Goal: Transaction & Acquisition: Purchase product/service

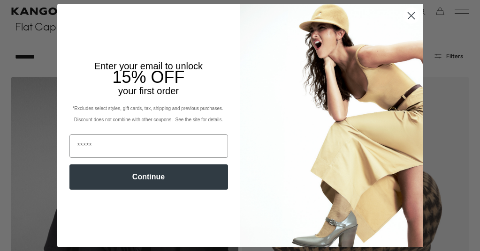
scroll to position [0, 193]
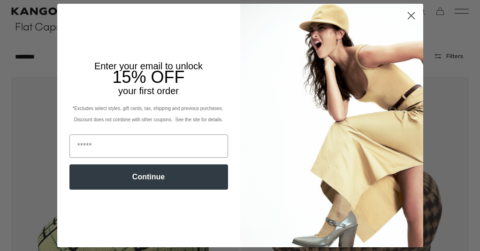
click at [411, 15] on icon "Close dialog" at bounding box center [411, 15] width 7 height 7
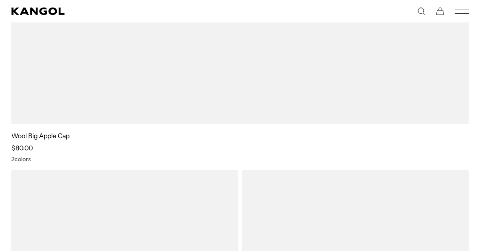
scroll to position [0, 0]
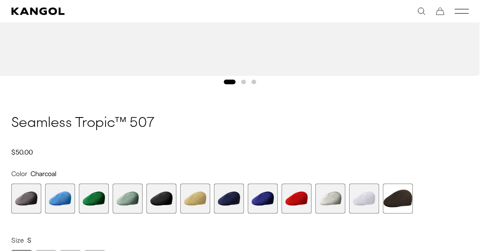
scroll to position [0, 193]
click at [334, 198] on span "10 of 12" at bounding box center [330, 199] width 30 height 30
click at [203, 198] on span "6 of 12" at bounding box center [195, 199] width 30 height 30
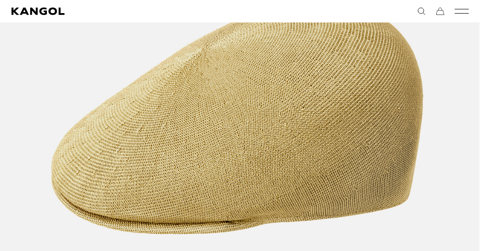
scroll to position [0, 193]
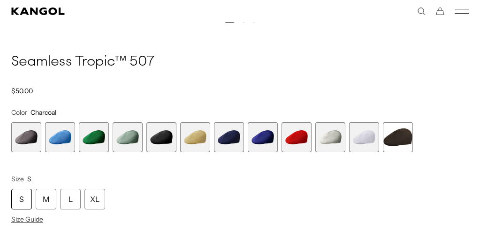
scroll to position [0, 193]
click at [68, 198] on div "L" at bounding box center [70, 199] width 21 height 21
click at [200, 139] on span "6 of 12" at bounding box center [195, 137] width 30 height 30
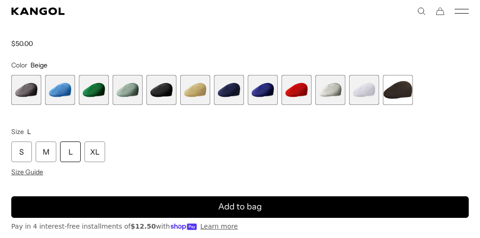
scroll to position [718, 0]
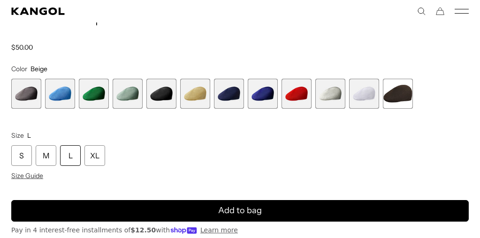
click at [74, 154] on div "L" at bounding box center [70, 155] width 21 height 21
click at [67, 152] on div "L" at bounding box center [70, 155] width 21 height 21
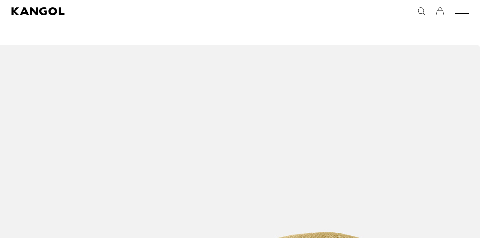
click at [438, 12] on icon "Cart" at bounding box center [440, 11] width 8 height 8
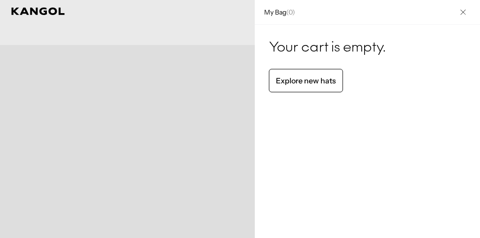
click at [463, 12] on icon "Close" at bounding box center [463, 12] width 6 height 6
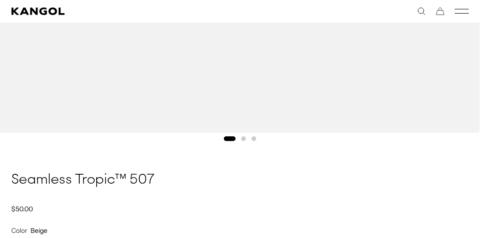
click at [243, 137] on button "Go to slide 2" at bounding box center [243, 139] width 5 height 5
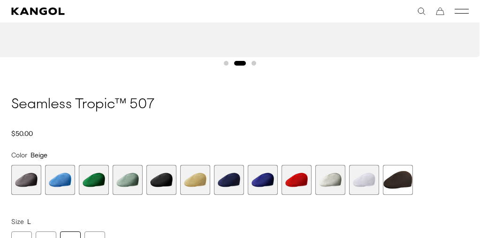
click at [26, 173] on span "1 of 12" at bounding box center [26, 180] width 30 height 30
click at [62, 180] on span "2 of 12" at bounding box center [60, 180] width 30 height 30
click at [95, 181] on span "3 of 12" at bounding box center [94, 180] width 30 height 30
click at [131, 181] on span "4 of 12" at bounding box center [128, 180] width 30 height 30
click at [170, 179] on span "5 of 12" at bounding box center [161, 180] width 30 height 30
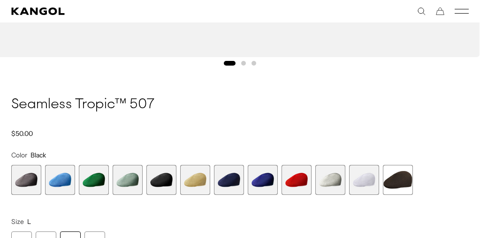
click at [201, 177] on span "6 of 12" at bounding box center [195, 180] width 30 height 30
click at [233, 179] on span "7 of 12" at bounding box center [229, 180] width 30 height 30
click at [262, 179] on span "8 of 12" at bounding box center [263, 180] width 30 height 30
click at [296, 181] on span "9 of 12" at bounding box center [296, 180] width 30 height 30
click at [331, 180] on span "10 of 12" at bounding box center [330, 180] width 30 height 30
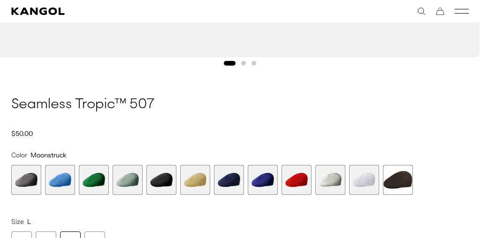
click at [366, 180] on span "11 of 12" at bounding box center [364, 180] width 30 height 30
click at [402, 178] on span "12 of 12" at bounding box center [398, 180] width 30 height 30
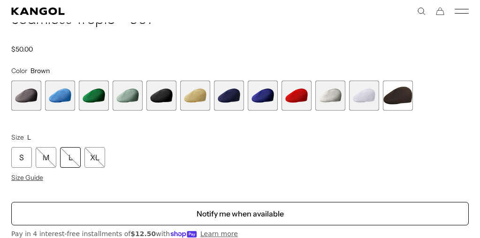
click at [199, 94] on span "6 of 12" at bounding box center [195, 96] width 30 height 30
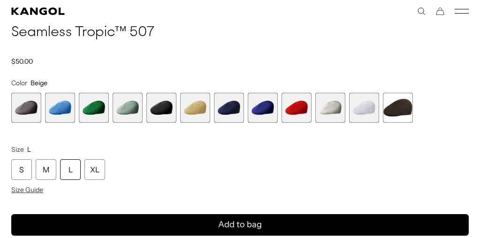
click at [70, 170] on div "L" at bounding box center [70, 169] width 21 height 21
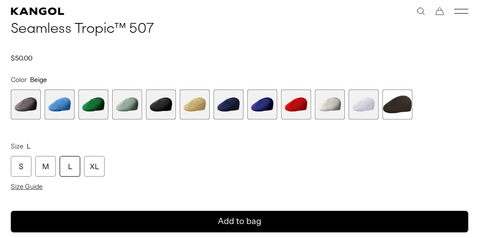
click at [361, 108] on span "11 of 12" at bounding box center [364, 105] width 30 height 30
click at [364, 95] on span "11 of 12" at bounding box center [364, 105] width 30 height 30
click at [401, 103] on span "12 of 12" at bounding box center [397, 105] width 30 height 30
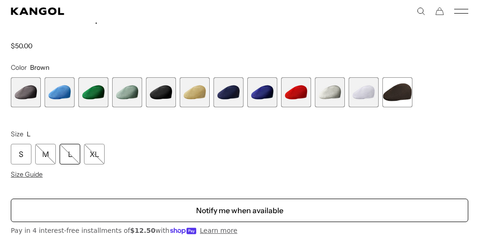
click at [329, 92] on span "10 of 12" at bounding box center [330, 92] width 30 height 30
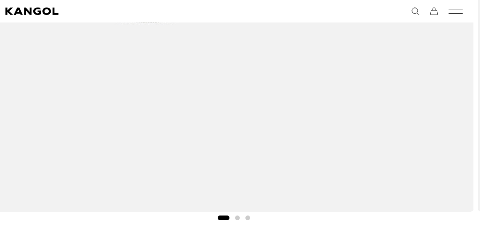
click at [235, 217] on button "Go to slide 2" at bounding box center [237, 218] width 5 height 5
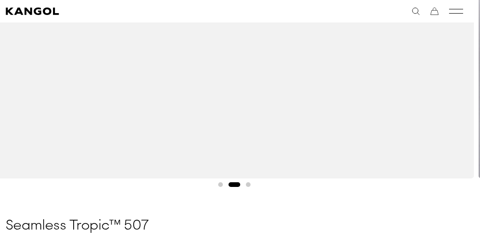
click at [248, 184] on button "Go to slide 3" at bounding box center [248, 184] width 5 height 5
